Goal: Task Accomplishment & Management: Use online tool/utility

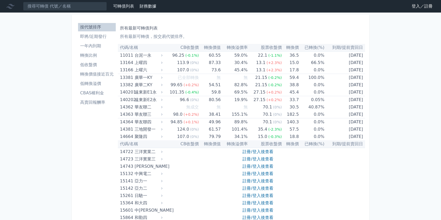
click at [414, 5] on link "登入／註冊" at bounding box center [421, 6] width 29 height 8
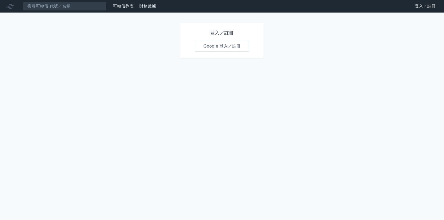
click at [212, 49] on link "Google 登入／註冊" at bounding box center [222, 46] width 54 height 11
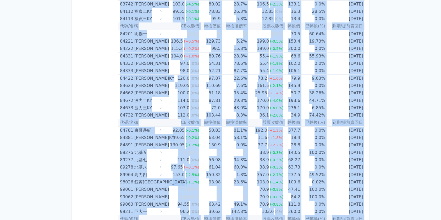
scroll to position [3076, 0]
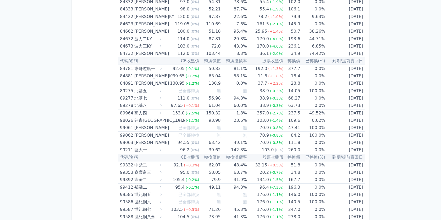
drag, startPoint x: 121, startPoint y: 47, endPoint x: 301, endPoint y: 232, distance: 257.9
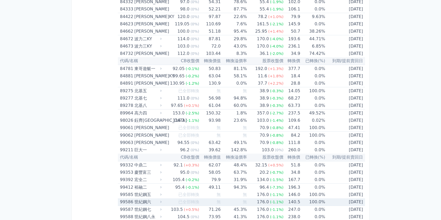
drag, startPoint x: 301, startPoint y: 232, endPoint x: 352, endPoint y: 194, distance: 62.7
copy table
